Goal: Complete application form

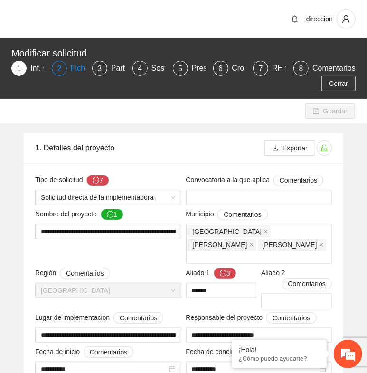
click at [63, 64] on div "2" at bounding box center [59, 68] width 15 height 15
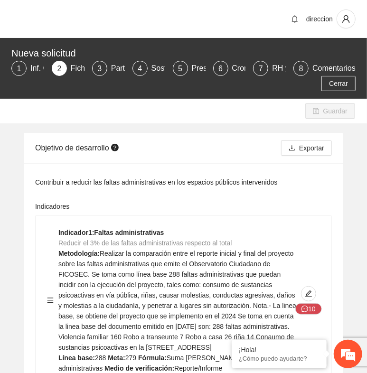
scroll to position [211, 0]
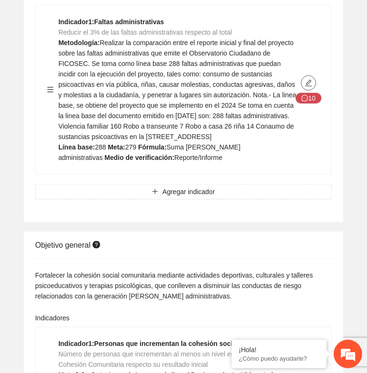
click at [310, 80] on icon "edit" at bounding box center [308, 83] width 7 height 7
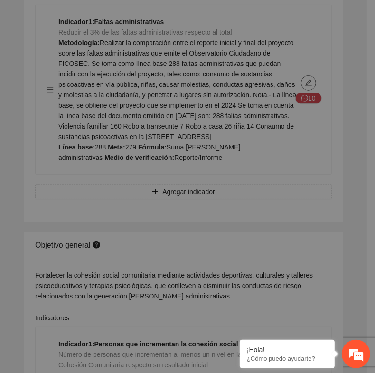
type textarea "***"
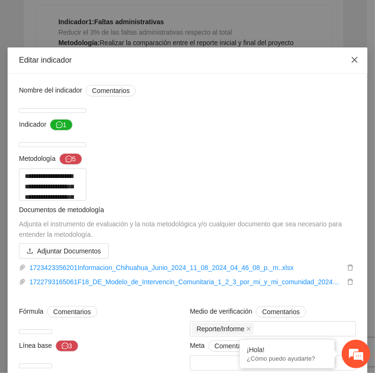
click at [352, 59] on icon "close" at bounding box center [355, 60] width 8 height 8
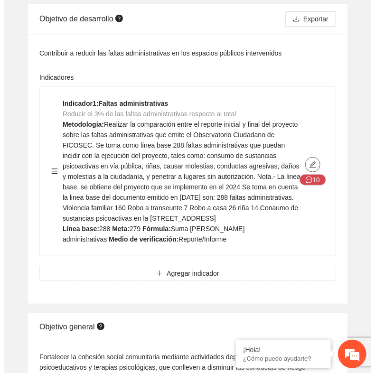
scroll to position [53, 0]
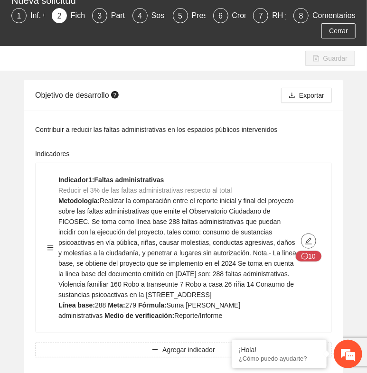
click at [305, 238] on icon "edit" at bounding box center [309, 241] width 8 height 8
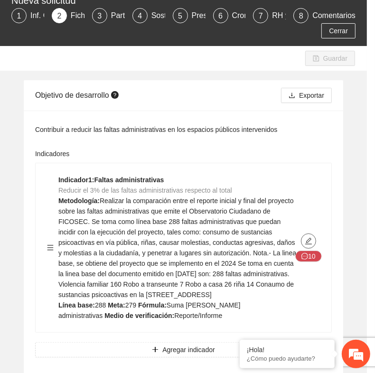
type textarea "***"
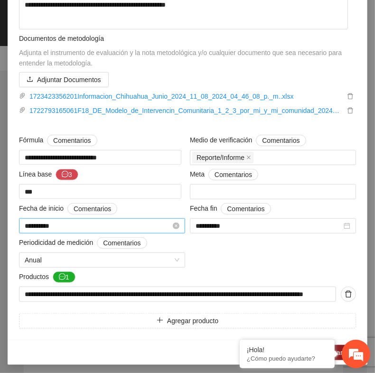
scroll to position [304, 0]
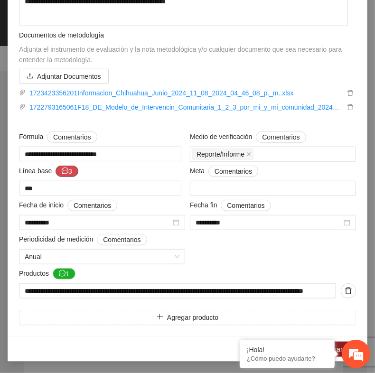
click at [56, 169] on button "3" at bounding box center [67, 171] width 23 height 11
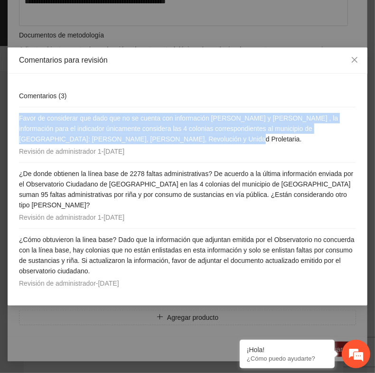
drag, startPoint x: 17, startPoint y: 113, endPoint x: 255, endPoint y: 140, distance: 240.3
click at [255, 140] on div "Comentarios ( 3 ) Favor de considerar que dado que no se cuenta con información…" at bounding box center [188, 190] width 360 height 232
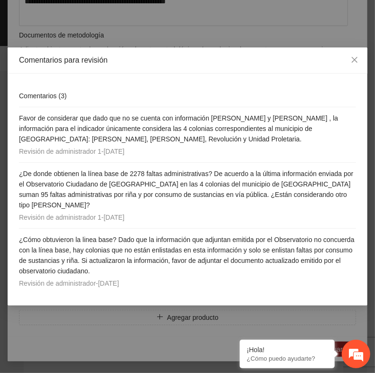
click at [129, 92] on div "Comentarios ( 3 )" at bounding box center [187, 96] width 337 height 22
drag, startPoint x: 76, startPoint y: 127, endPoint x: 179, endPoint y: 132, distance: 102.7
click at [179, 132] on span "Favor de considerar que dado que no se cuenta con información [PERSON_NAME] y […" at bounding box center [178, 128] width 319 height 28
drag, startPoint x: 179, startPoint y: 132, endPoint x: 120, endPoint y: 133, distance: 58.4
click at [120, 133] on h4 "Favor de considerar que dado que no se cuenta con información [PERSON_NAME] y […" at bounding box center [187, 128] width 337 height 31
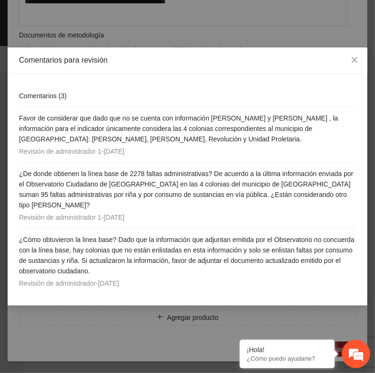
click at [191, 133] on h4 "Favor de considerar que dado que no se cuenta con información [PERSON_NAME] y […" at bounding box center [187, 128] width 337 height 31
click at [357, 57] on icon "close" at bounding box center [355, 60] width 8 height 8
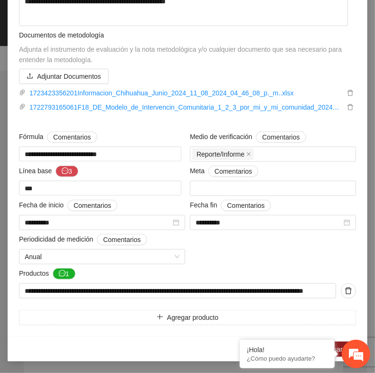
click at [101, 116] on div "Documentos de metodología Adjunta el instrumento de evaluación y la nota metodo…" at bounding box center [188, 76] width 342 height 93
click at [61, 275] on icon "message" at bounding box center [62, 273] width 7 height 7
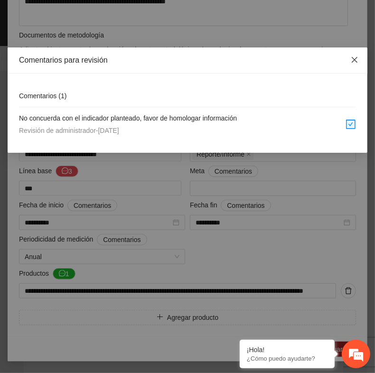
click at [350, 58] on span "Close" at bounding box center [355, 60] width 26 height 26
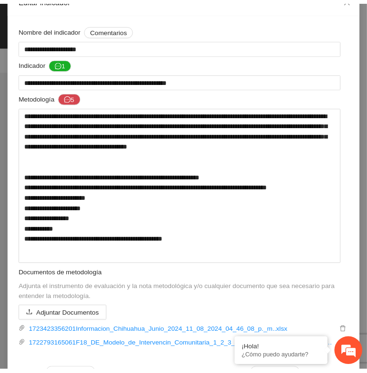
scroll to position [0, 0]
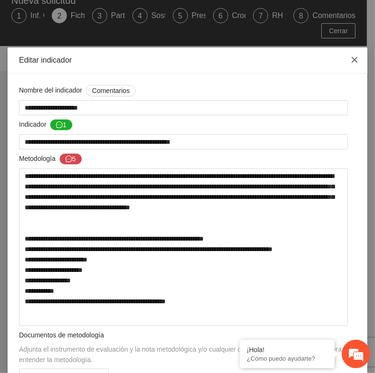
click at [352, 59] on icon "close" at bounding box center [355, 60] width 6 height 6
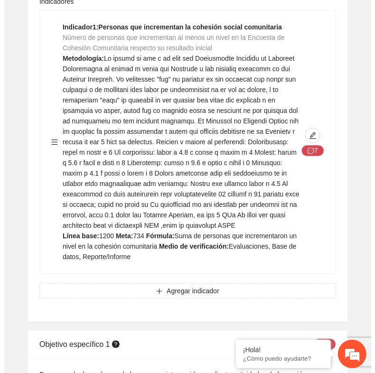
scroll to position [369, 0]
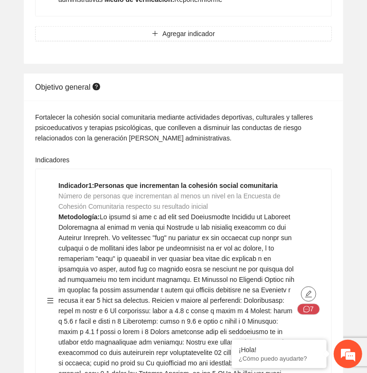
click at [308, 293] on icon "edit" at bounding box center [309, 295] width 8 height 8
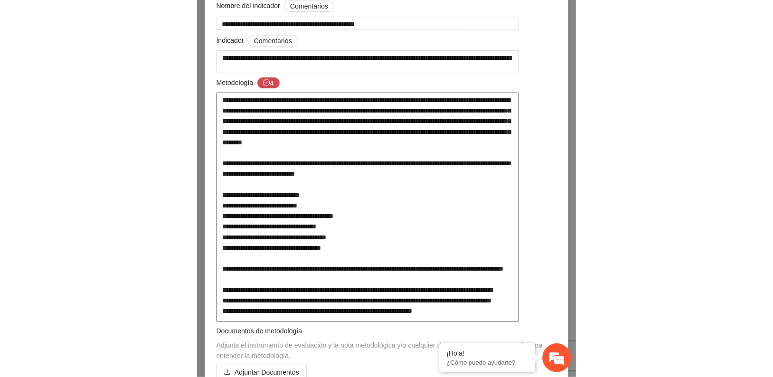
scroll to position [0, 0]
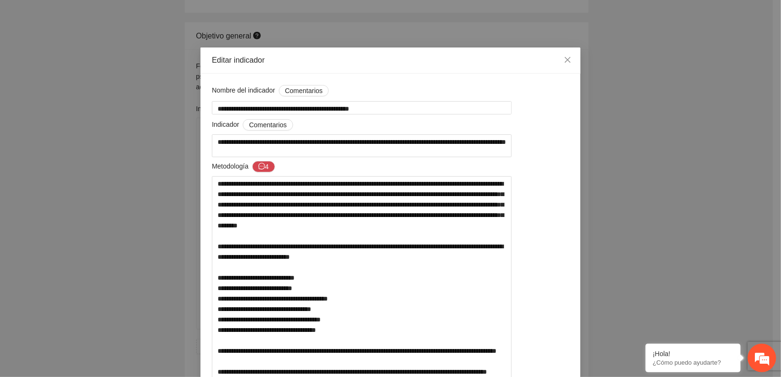
type textarea "****"
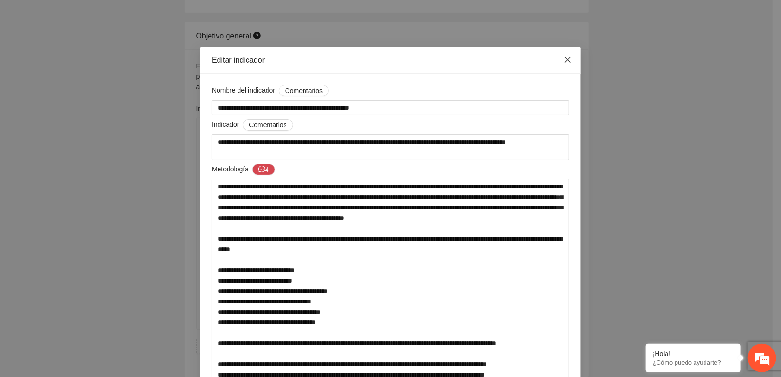
click at [367, 61] on icon "close" at bounding box center [568, 60] width 8 height 8
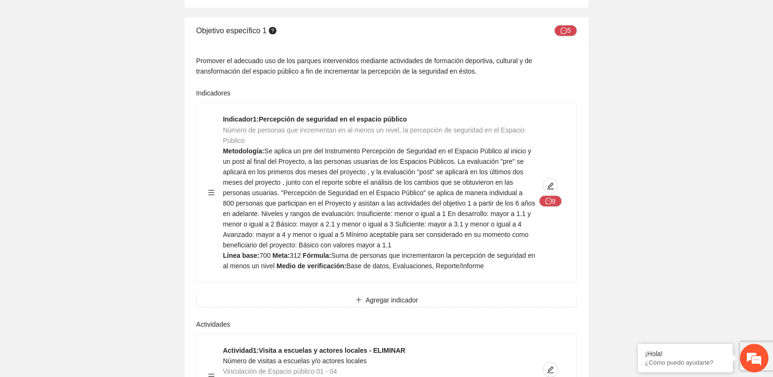
scroll to position [791, 0]
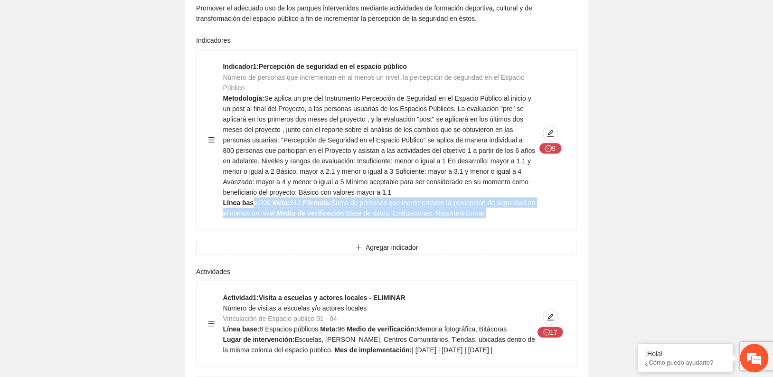
drag, startPoint x: 252, startPoint y: 192, endPoint x: 545, endPoint y: 185, distance: 292.6
click at [367, 185] on div "Indicador 1 : Percepción de seguridad en el espacio público Número de personas …" at bounding box center [386, 139] width 357 height 157
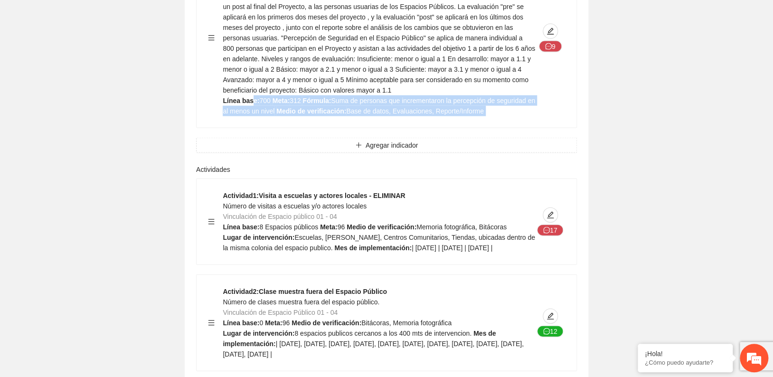
scroll to position [1002, 0]
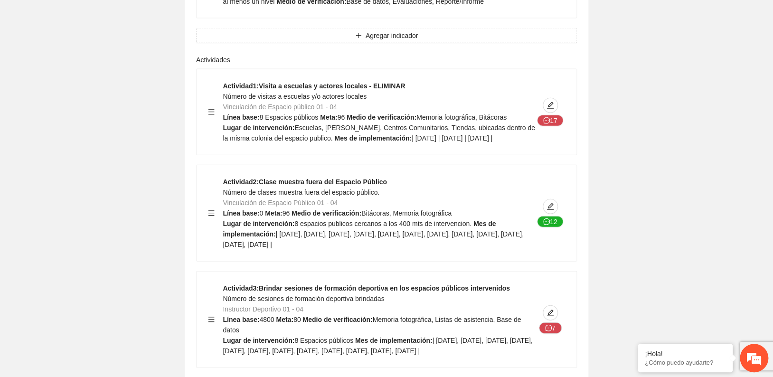
click at [278, 141] on div "Actividad 1 : Visita a escuelas y actores locales - ELIMINAR Número de visitas …" at bounding box center [387, 111] width 380 height 85
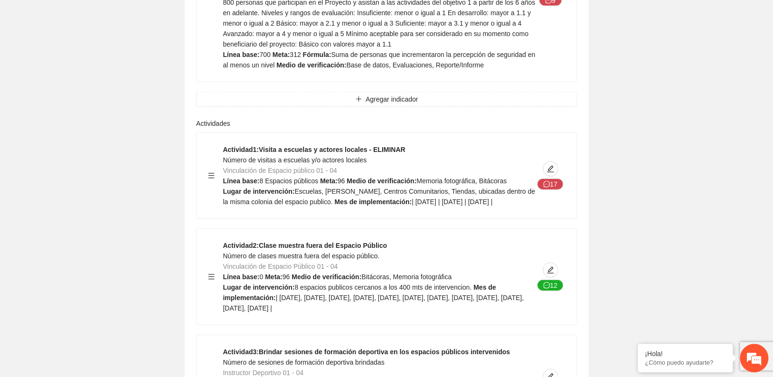
scroll to position [950, 0]
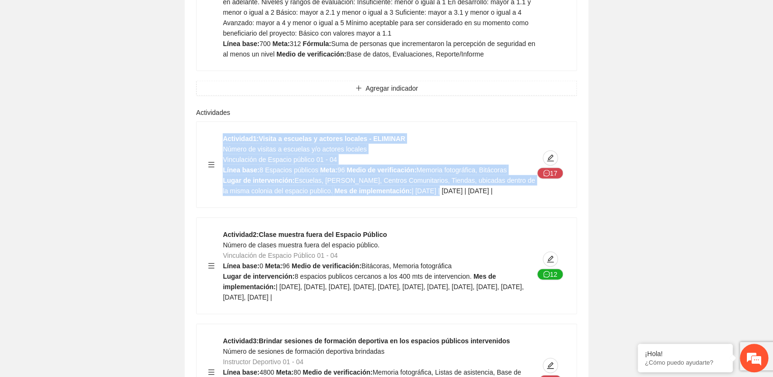
drag, startPoint x: 224, startPoint y: 129, endPoint x: 408, endPoint y: 187, distance: 193.1
click at [367, 187] on div "Actividad 1 : Visita a escuelas y actores locales - ELIMINAR Número de visitas …" at bounding box center [387, 164] width 380 height 85
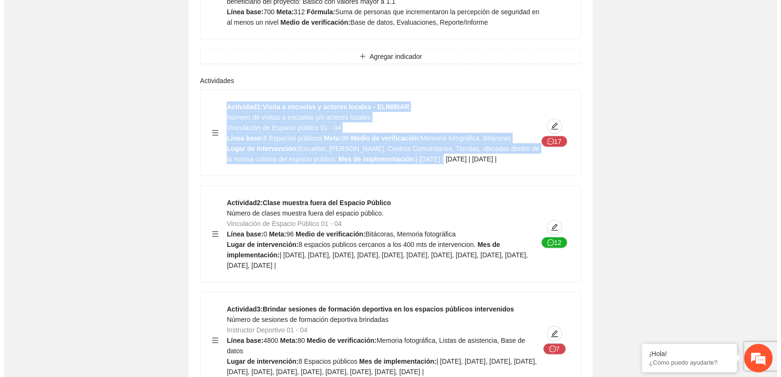
scroll to position [1055, 0]
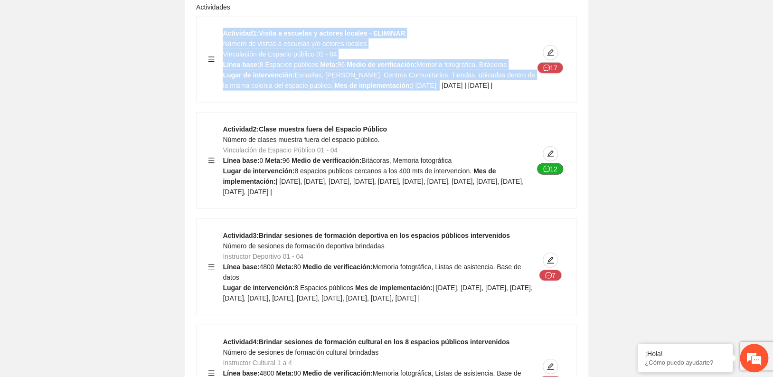
click at [367, 163] on button "12" at bounding box center [550, 168] width 27 height 11
click at [367, 150] on icon "edit" at bounding box center [551, 154] width 8 height 8
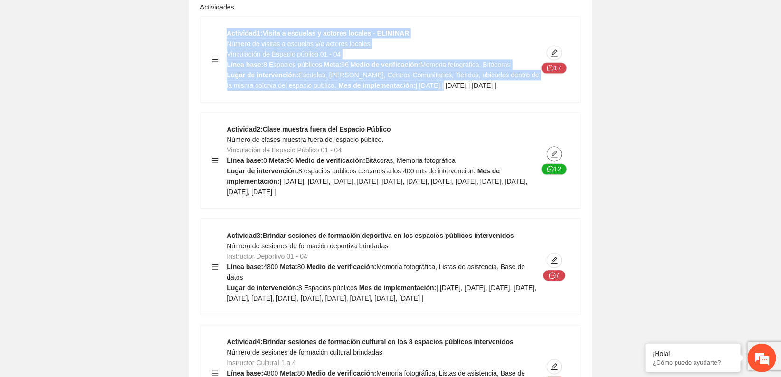
type textarea "**********"
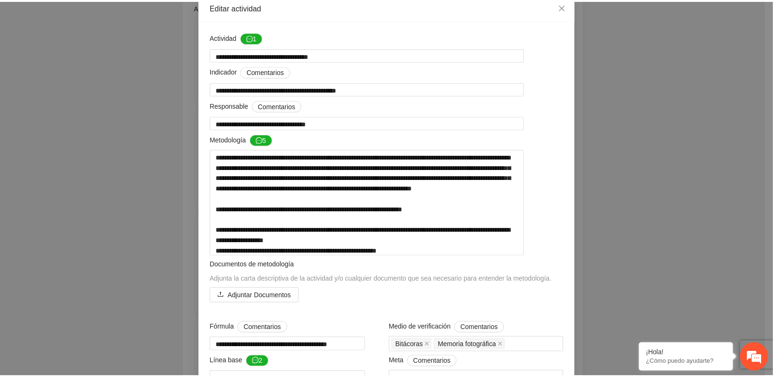
scroll to position [0, 0]
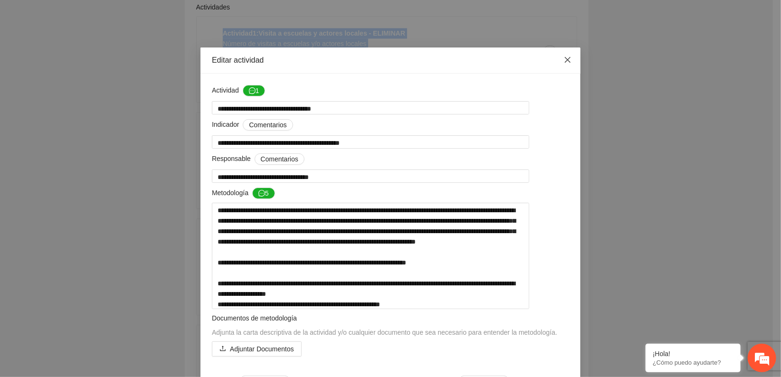
click at [367, 60] on icon "close" at bounding box center [568, 60] width 8 height 8
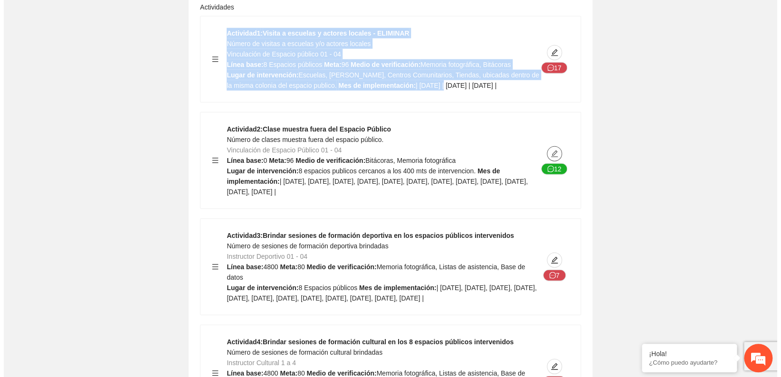
scroll to position [1108, 0]
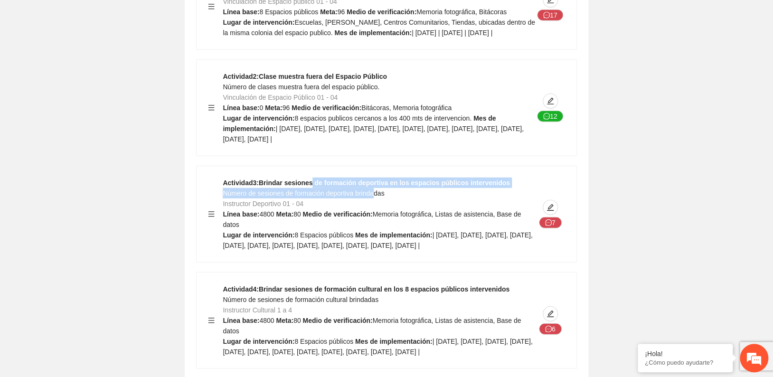
drag, startPoint x: 309, startPoint y: 171, endPoint x: 372, endPoint y: 180, distance: 64.3
click at [367, 180] on div "Actividad 3 : Brindar sesiones de formación deportiva en los espacios públicos …" at bounding box center [379, 214] width 312 height 73
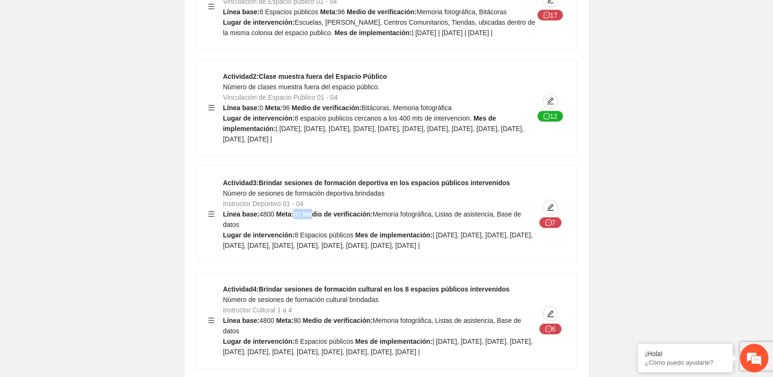
drag, startPoint x: 291, startPoint y: 200, endPoint x: 312, endPoint y: 206, distance: 22.5
click at [312, 206] on div "Actividad 3 : Brindar sesiones de formación deportiva en los espacios públicos …" at bounding box center [379, 214] width 312 height 73
click at [312, 210] on strong "Medio de verificación:" at bounding box center [337, 214] width 70 height 8
click at [267, 210] on span "4800" at bounding box center [266, 214] width 15 height 8
click at [367, 201] on button "button" at bounding box center [550, 207] width 15 height 15
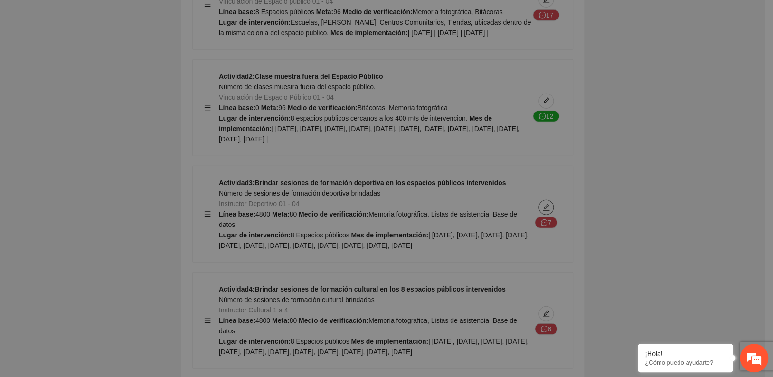
type textarea "**********"
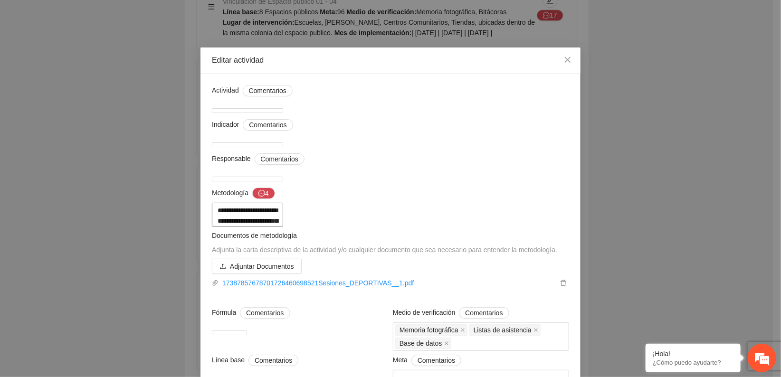
scroll to position [53, 0]
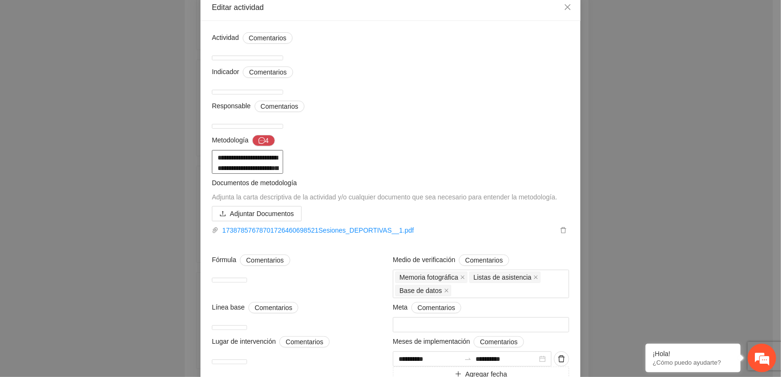
drag, startPoint x: 341, startPoint y: 158, endPoint x: 574, endPoint y: 177, distance: 233.0
click at [367, 177] on div "**********" at bounding box center [390, 268] width 380 height 494
click at [283, 174] on textarea "**********" at bounding box center [247, 162] width 71 height 24
click at [281, 169] on textarea "**********" at bounding box center [247, 162] width 71 height 24
drag, startPoint x: 282, startPoint y: 168, endPoint x: 498, endPoint y: 187, distance: 216.5
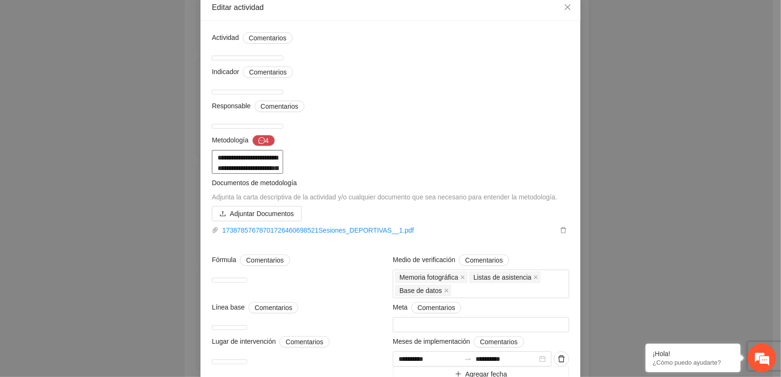
click at [283, 174] on textarea "**********" at bounding box center [247, 162] width 71 height 24
